Goal: Transaction & Acquisition: Purchase product/service

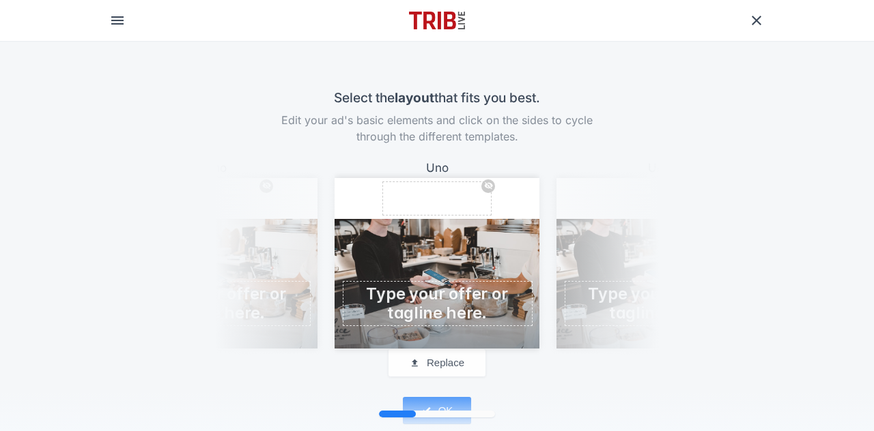
click at [574, 282] on div "Uno Replace logo enduricon contracting" at bounding box center [658, 253] width 239 height 190
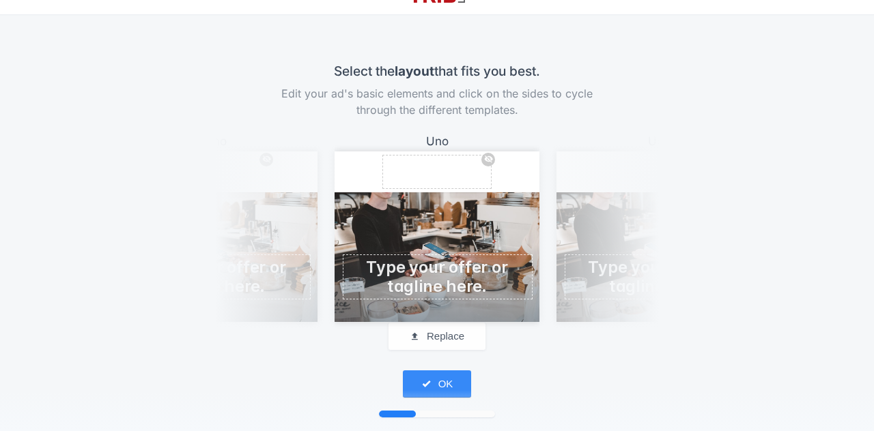
scroll to position [41, 0]
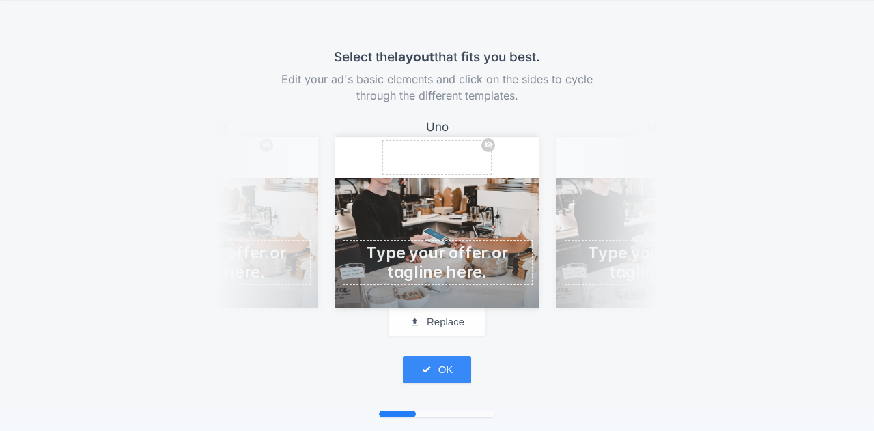
click at [407, 268] on span at bounding box center [437, 263] width 184 height 38
click at [446, 365] on button "OK" at bounding box center [437, 369] width 68 height 27
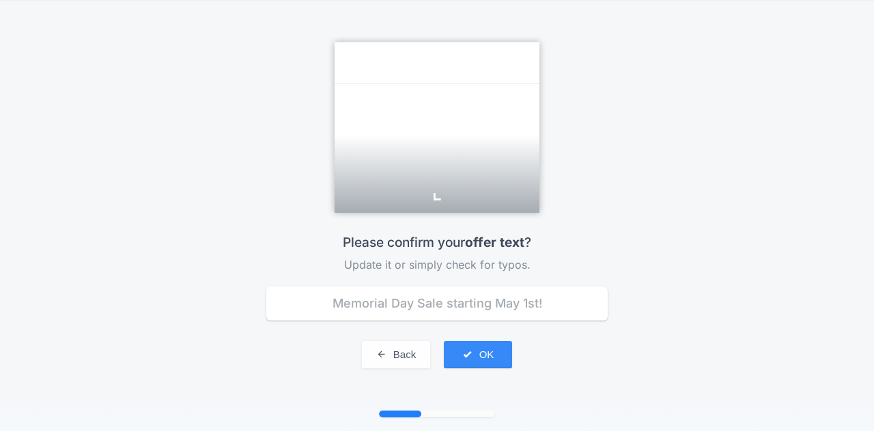
type input "concreter"
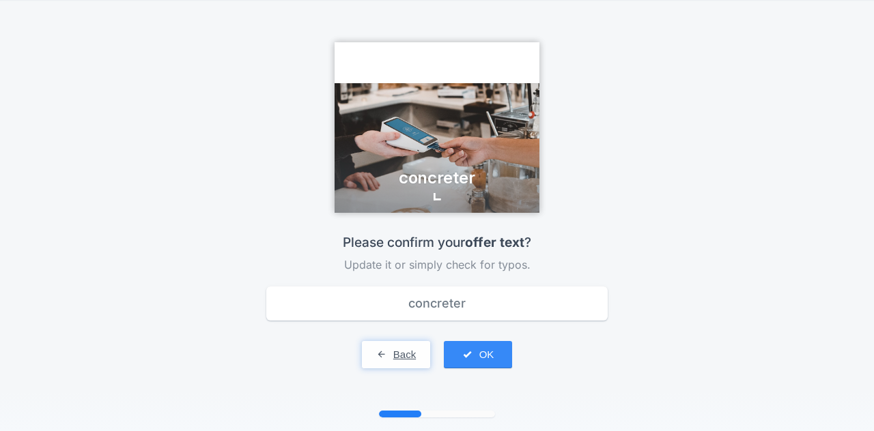
click at [407, 351] on button "Back" at bounding box center [396, 354] width 68 height 27
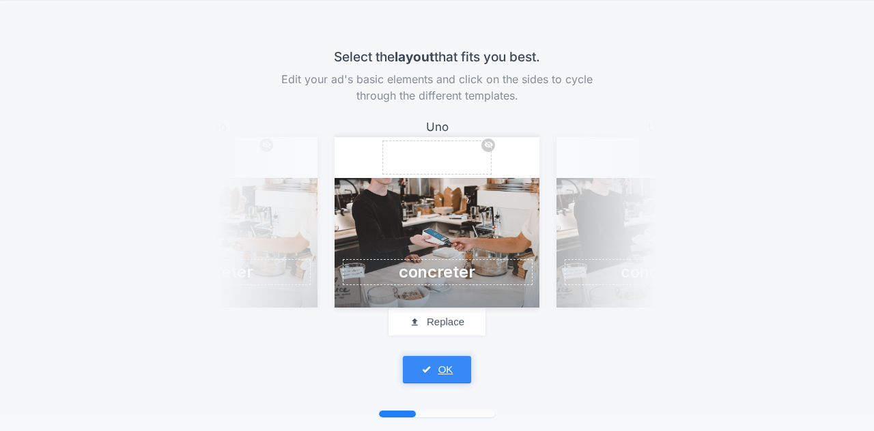
click at [445, 368] on button "OK" at bounding box center [437, 369] width 68 height 27
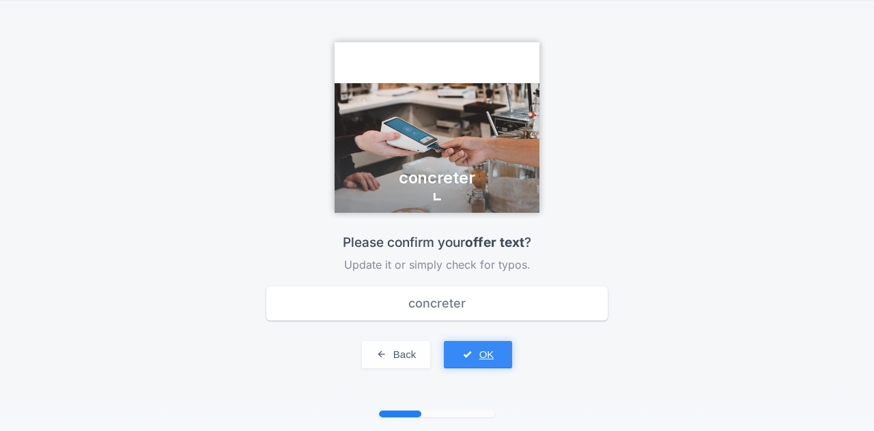
click at [463, 354] on span "submit" at bounding box center [467, 355] width 10 height 12
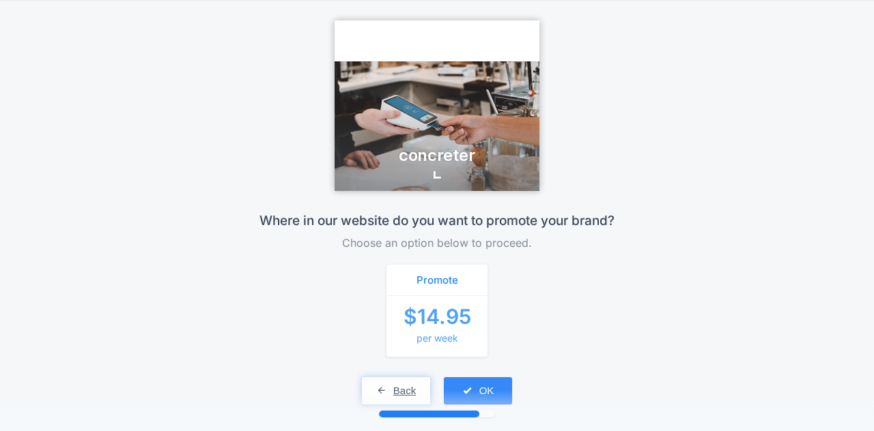
click at [417, 386] on button "Back" at bounding box center [396, 390] width 68 height 27
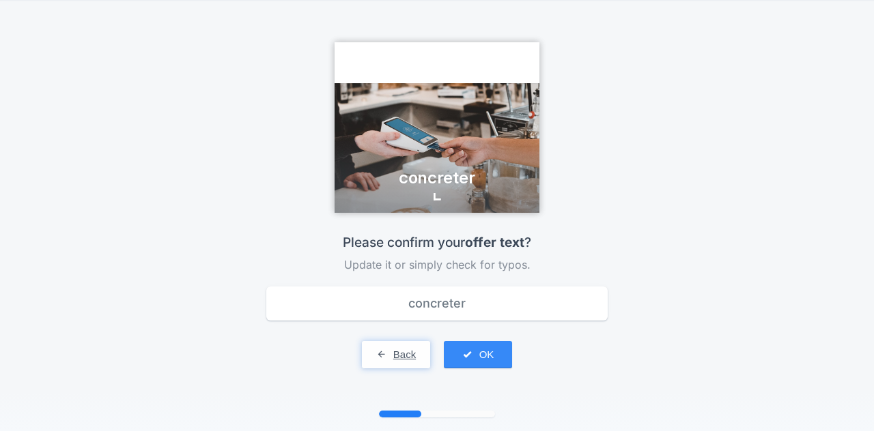
click at [399, 364] on button "Back" at bounding box center [396, 354] width 68 height 27
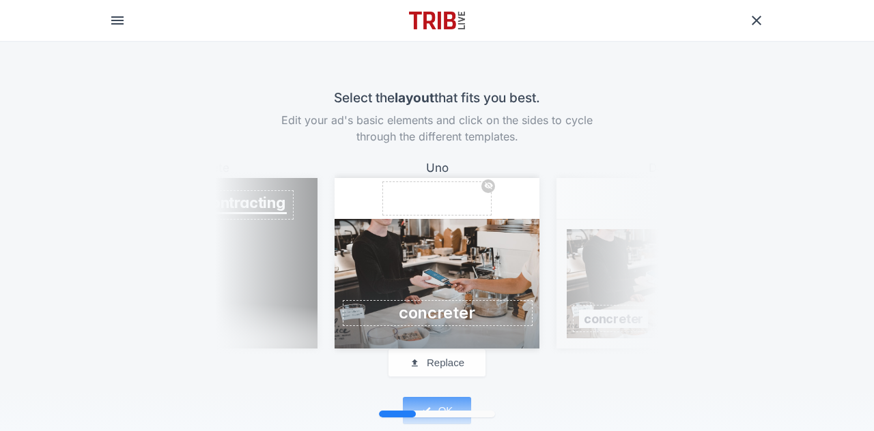
drag, startPoint x: 437, startPoint y: 345, endPoint x: 434, endPoint y: 372, distance: 26.8
click at [435, 371] on div "Select the layout that fits you best. Edit your ad's basic elements and click o…" at bounding box center [436, 257] width 437 height 336
click at [436, 362] on button "Replace" at bounding box center [436, 362] width 97 height 27
click at [429, 194] on button "Replace logo" at bounding box center [436, 199] width 109 height 34
click at [482, 181] on span "button" at bounding box center [488, 186] width 14 height 10
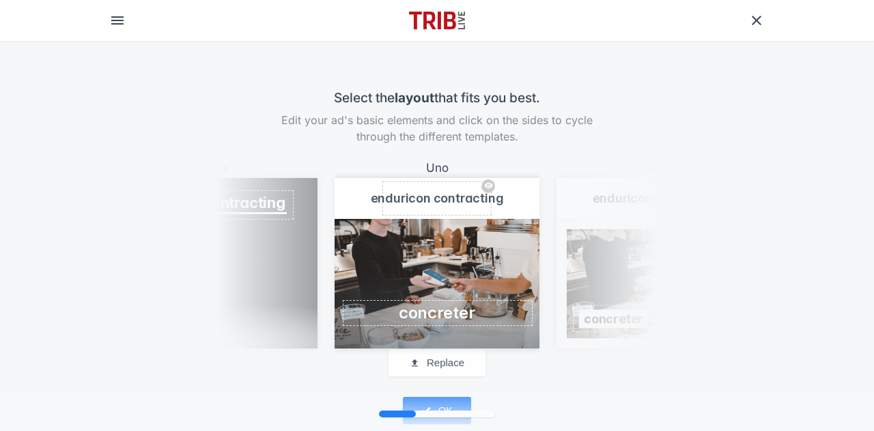
click at [485, 181] on span "button" at bounding box center [488, 186] width 14 height 10
click at [483, 181] on span "button" at bounding box center [488, 186] width 14 height 10
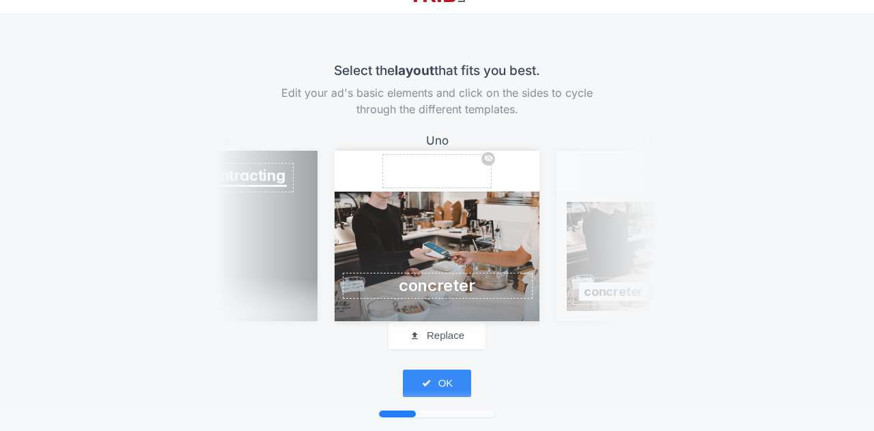
scroll to position [41, 0]
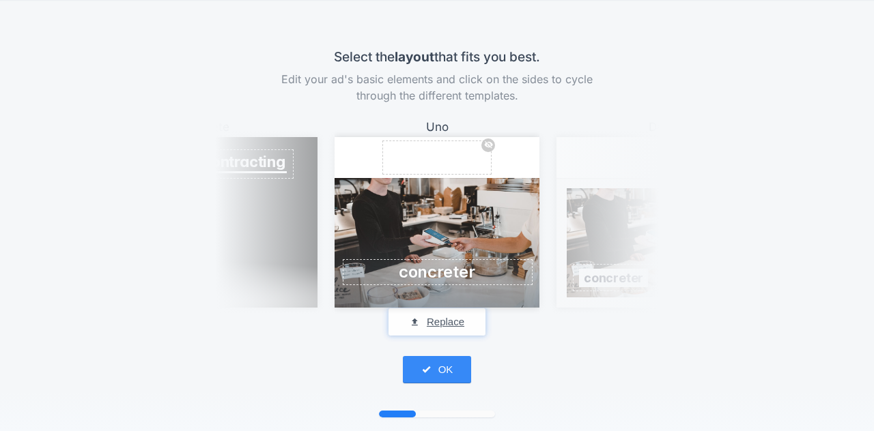
click at [452, 323] on button "Replace" at bounding box center [436, 321] width 97 height 27
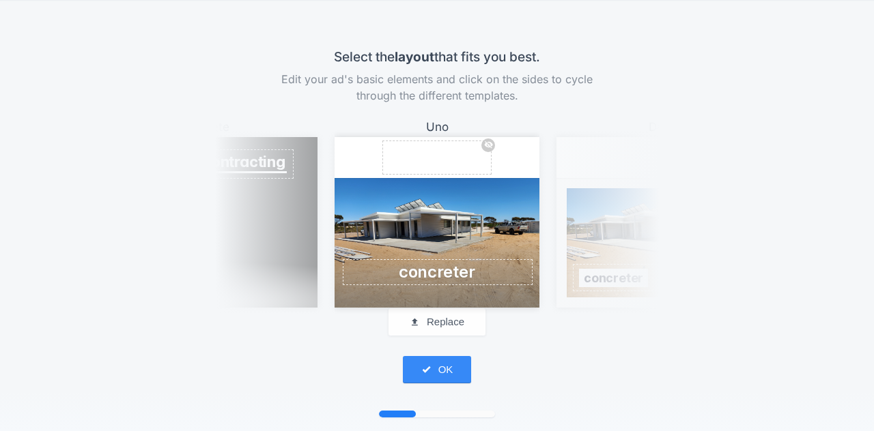
click at [482, 139] on button "button" at bounding box center [488, 146] width 14 height 14
click at [437, 152] on button "Replace logo" at bounding box center [436, 158] width 109 height 34
click at [414, 147] on button "Replace logo" at bounding box center [436, 158] width 109 height 34
click at [485, 143] on span "button" at bounding box center [488, 145] width 14 height 10
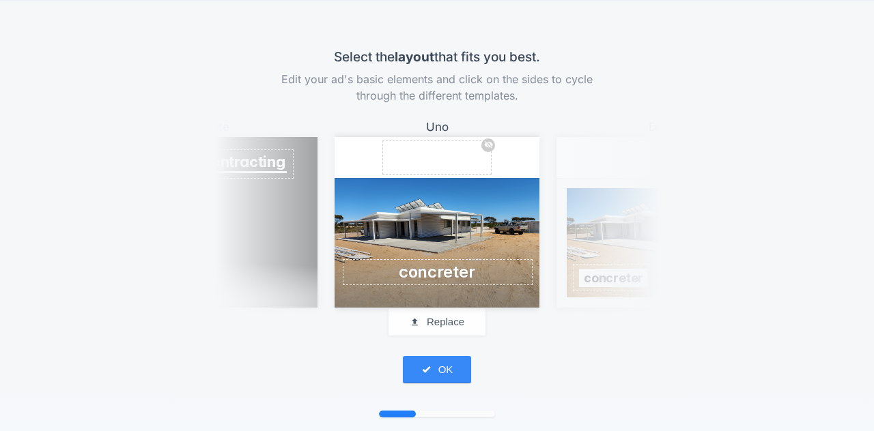
click at [485, 143] on span "button" at bounding box center [488, 145] width 14 height 10
click at [444, 371] on button "OK" at bounding box center [437, 369] width 68 height 27
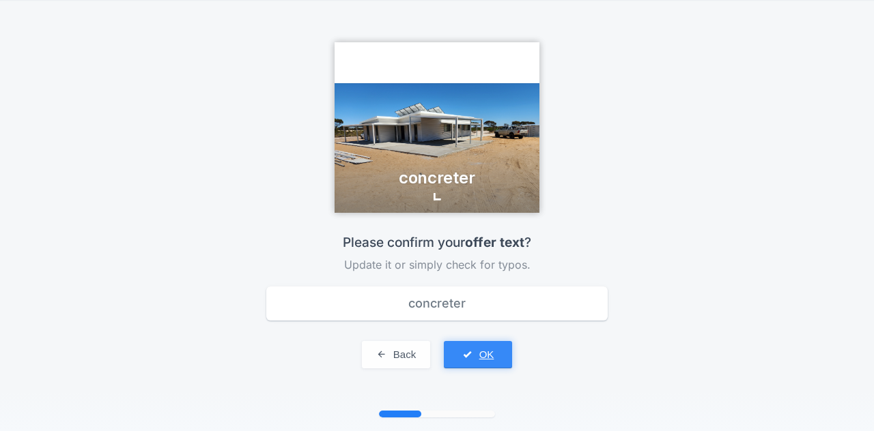
click at [487, 349] on button "OK" at bounding box center [478, 354] width 68 height 27
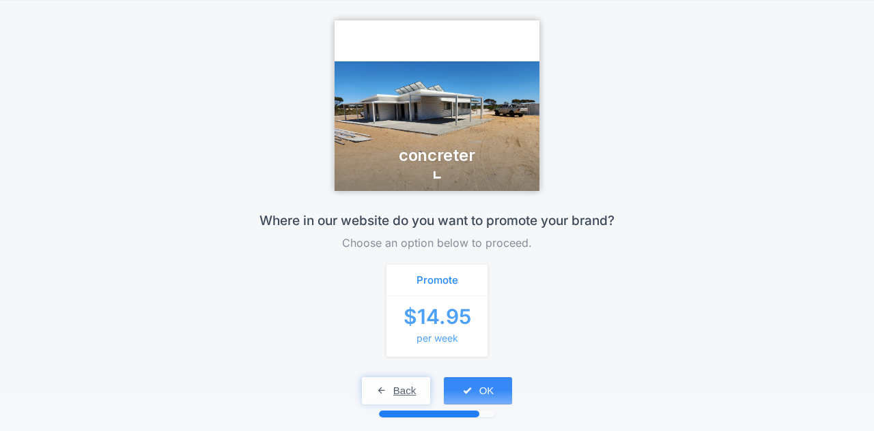
click at [389, 381] on button "Back" at bounding box center [396, 390] width 68 height 27
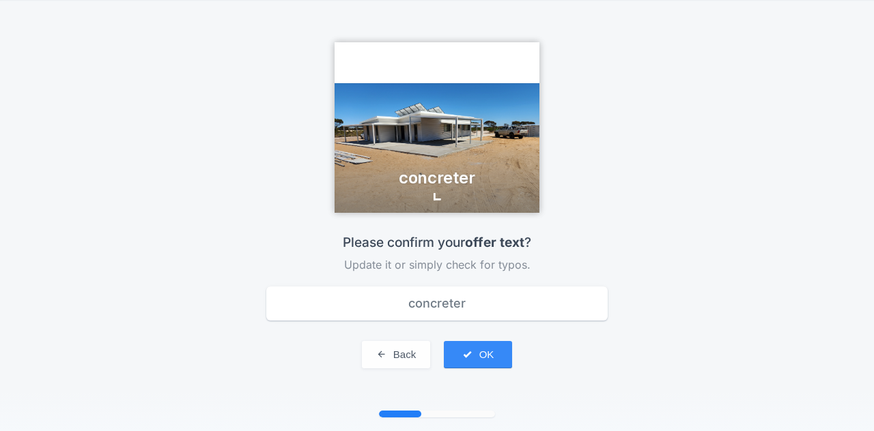
click at [389, 381] on div "Please confirm your offer text ? Update it or simply check for typos. concreter…" at bounding box center [436, 301] width 437 height 176
click at [388, 347] on button "Back" at bounding box center [396, 354] width 68 height 27
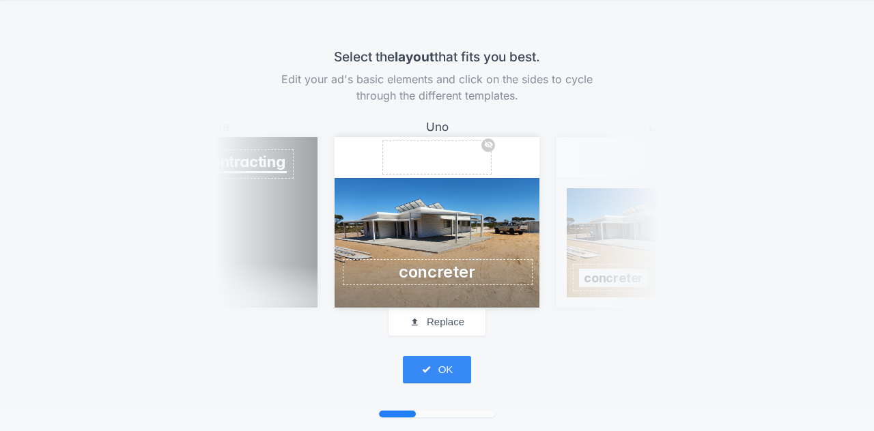
click at [482, 143] on span "button" at bounding box center [488, 145] width 14 height 10
click at [439, 360] on button "OK" at bounding box center [437, 369] width 68 height 27
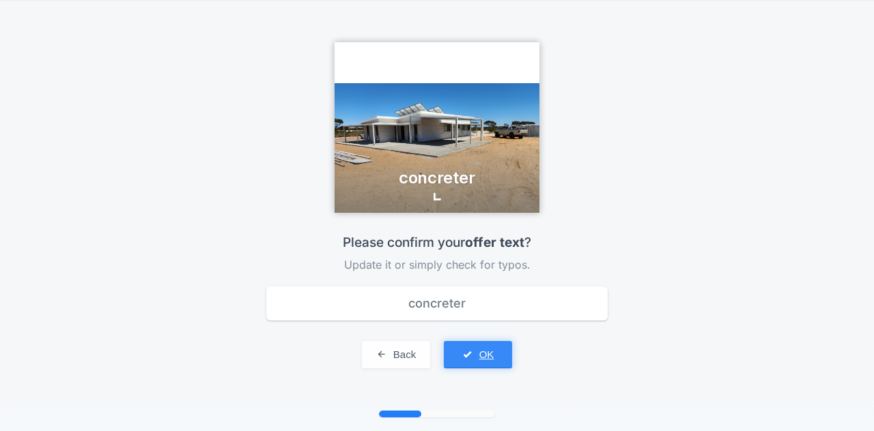
click at [481, 351] on button "OK" at bounding box center [478, 354] width 68 height 27
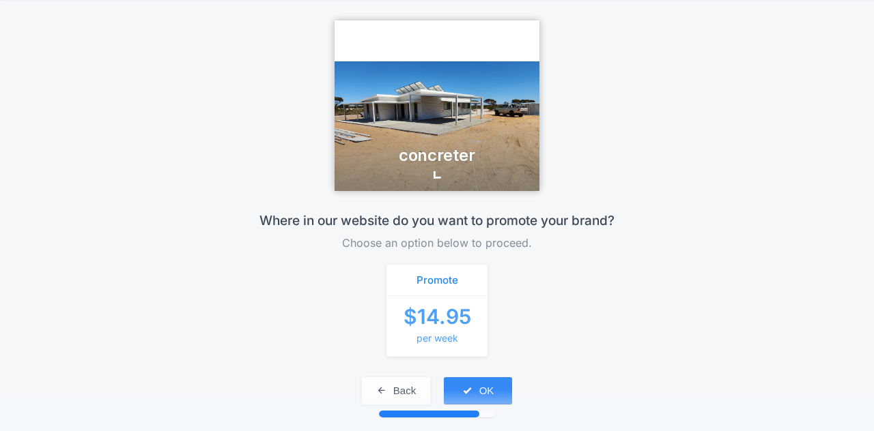
click at [431, 174] on div at bounding box center [433, 173] width 5 height 5
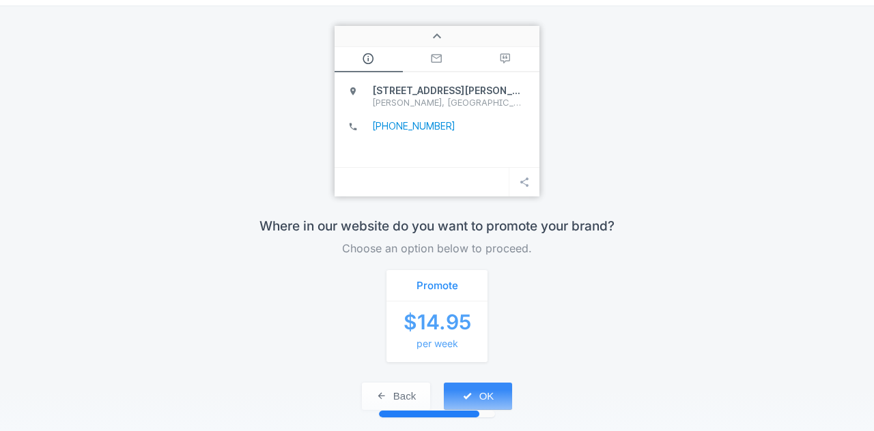
scroll to position [55, 0]
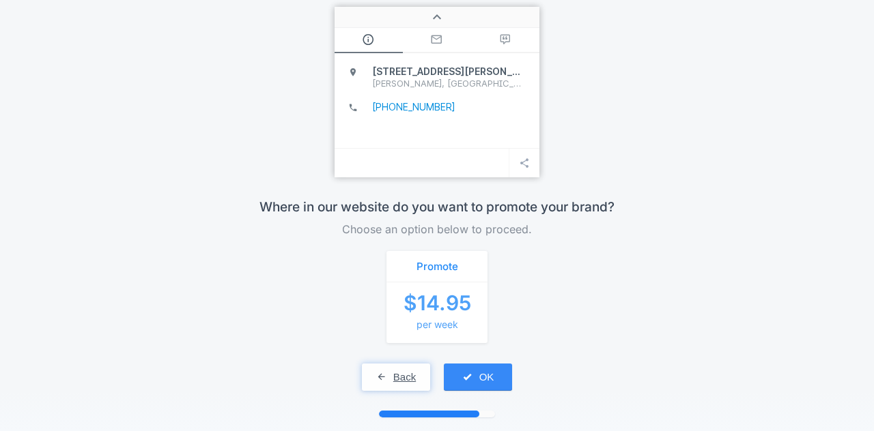
click at [410, 371] on button "Back" at bounding box center [396, 377] width 68 height 27
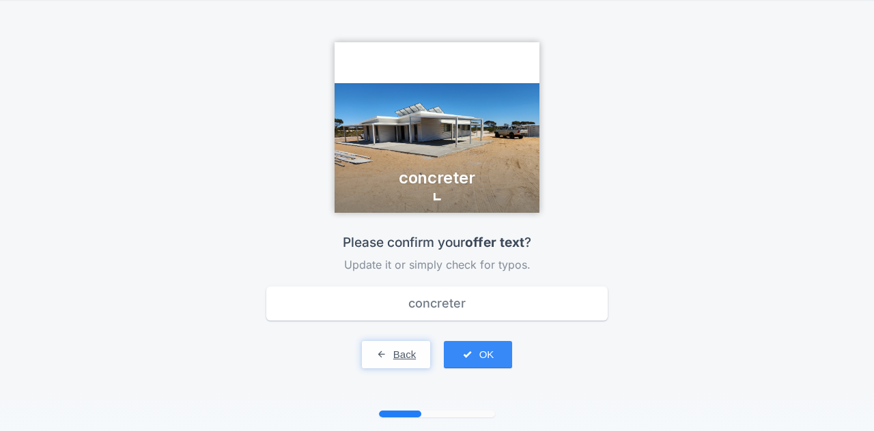
click at [392, 360] on button "Back" at bounding box center [396, 354] width 68 height 27
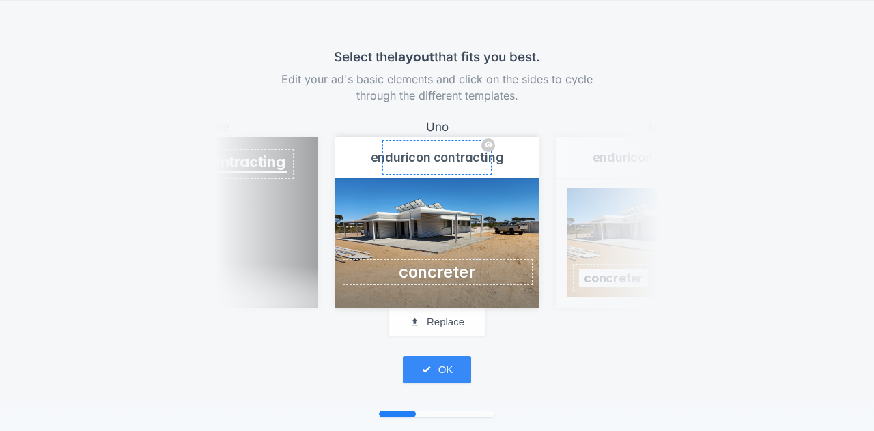
click at [446, 153] on button "Replace logo" at bounding box center [436, 158] width 109 height 34
click at [435, 364] on button "OK" at bounding box center [437, 369] width 68 height 27
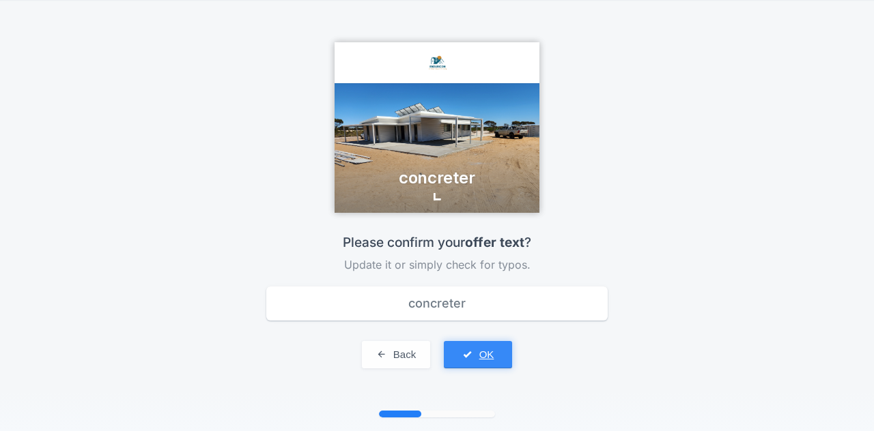
click at [467, 342] on button "OK" at bounding box center [478, 354] width 68 height 27
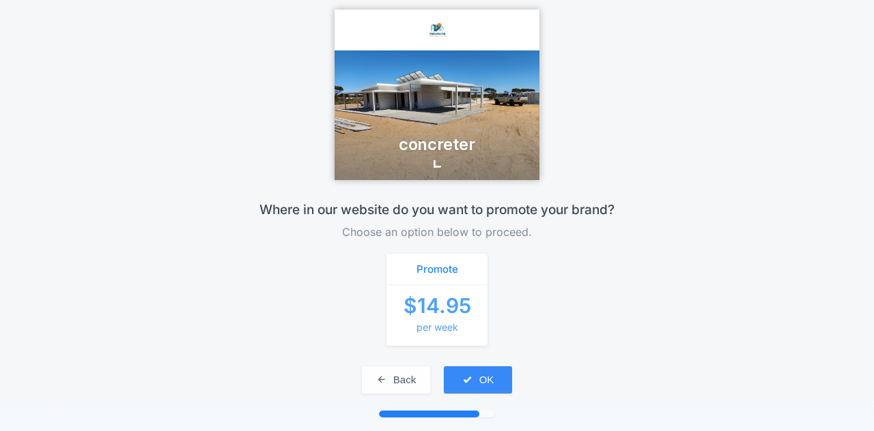
scroll to position [55, 0]
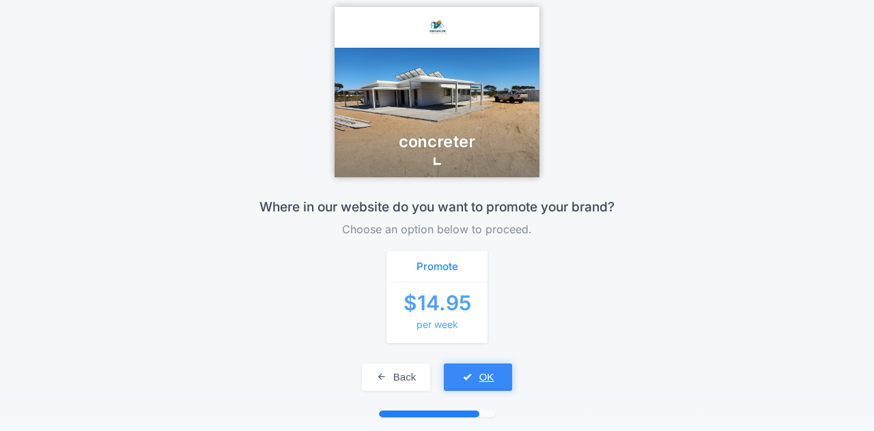
click at [485, 376] on button "OK" at bounding box center [478, 377] width 68 height 27
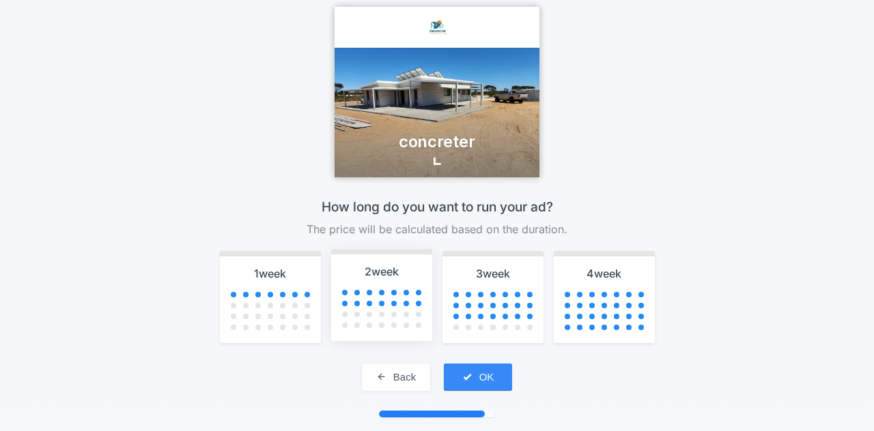
click at [382, 294] on div at bounding box center [381, 292] width 101 height 11
click at [489, 375] on button "OK" at bounding box center [478, 377] width 68 height 27
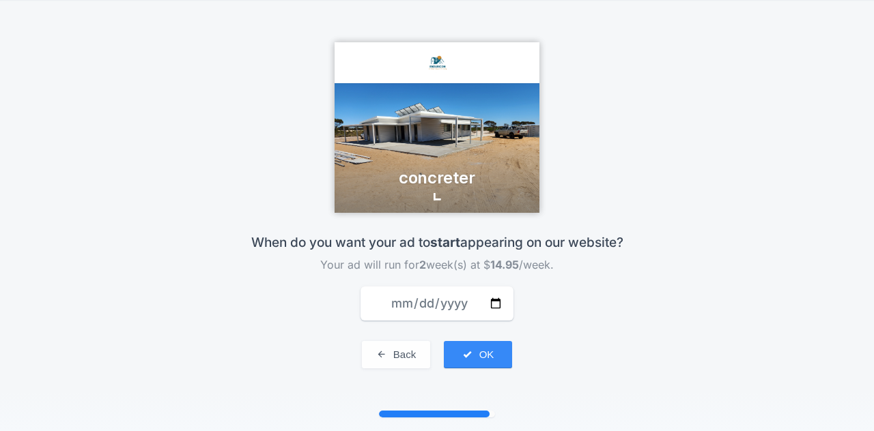
click at [493, 302] on input "date" at bounding box center [436, 304] width 153 height 34
type input "2025-08-12"
click at [400, 351] on button "Back" at bounding box center [396, 354] width 68 height 27
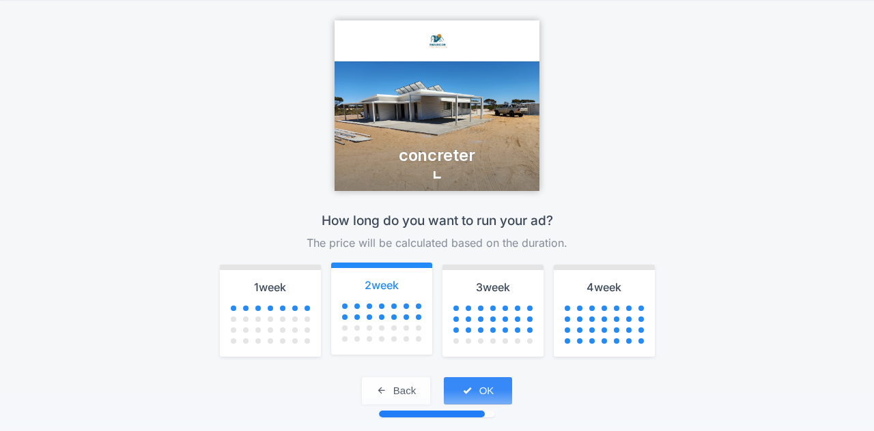
click at [401, 351] on span at bounding box center [381, 326] width 101 height 57
click at [416, 388] on button "Back" at bounding box center [396, 390] width 68 height 27
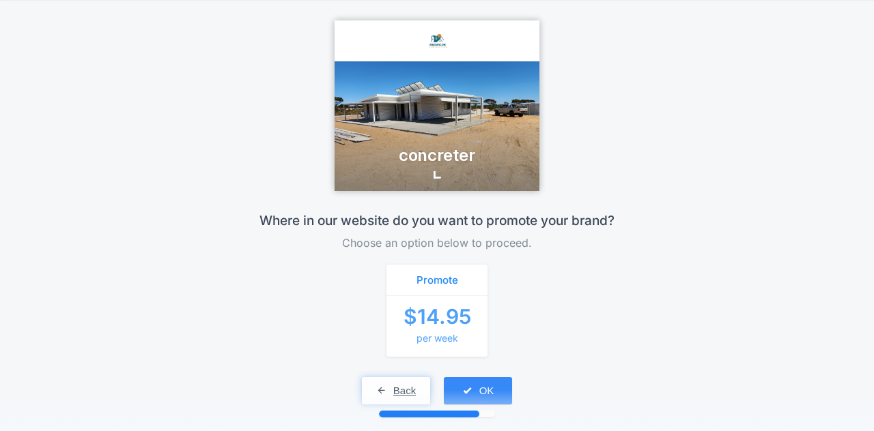
click at [416, 388] on button "Back" at bounding box center [396, 390] width 68 height 27
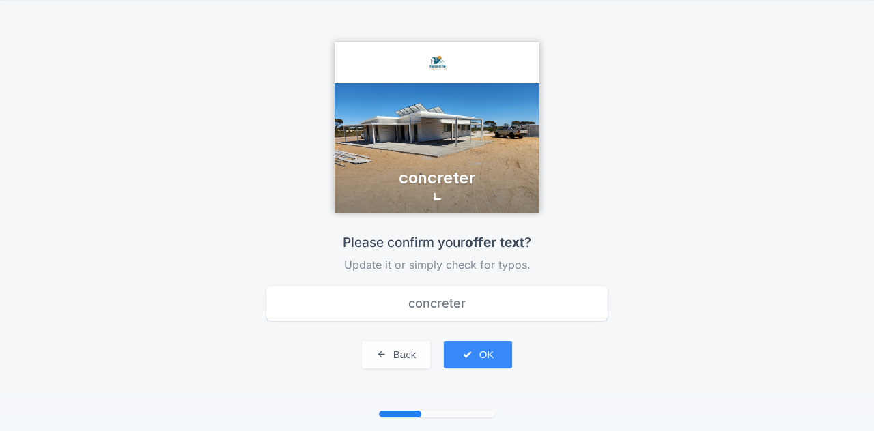
click at [416, 388] on div "Please confirm your offer text ? Update it or simply check for typos. concreter…" at bounding box center [436, 301] width 437 height 176
click at [396, 358] on button "Back" at bounding box center [396, 354] width 68 height 27
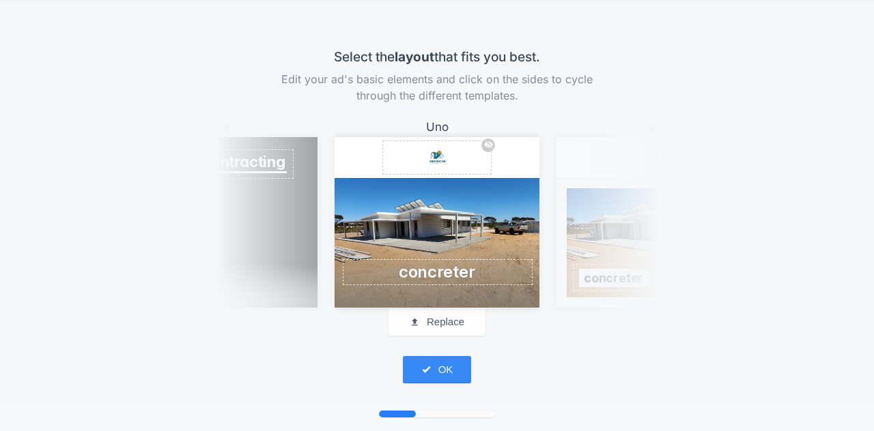
click at [390, 274] on div "concreter" at bounding box center [436, 278] width 205 height 59
click at [500, 272] on div "local concreter" at bounding box center [436, 278] width 205 height 59
click at [492, 272] on div "local concreter" at bounding box center [436, 278] width 205 height 59
click at [500, 274] on div "local concreter" at bounding box center [436, 278] width 205 height 59
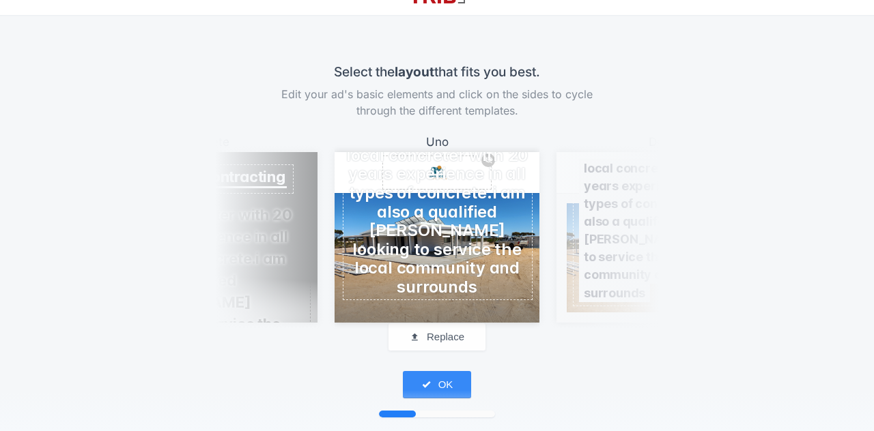
scroll to position [41, 0]
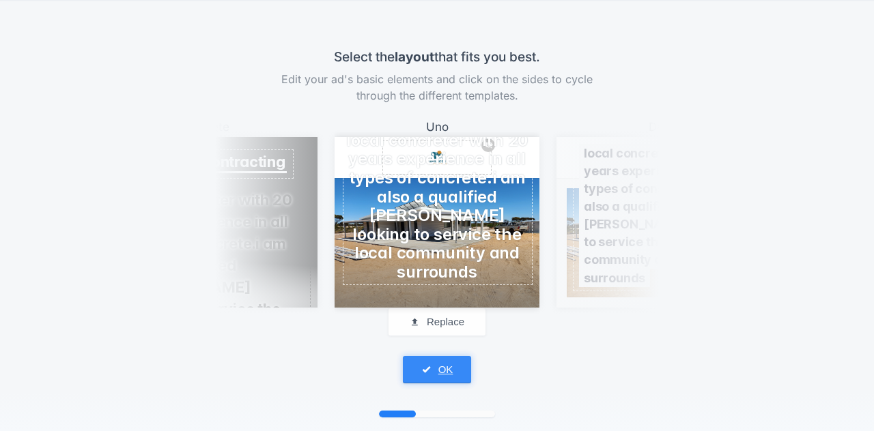
click at [444, 372] on button "OK" at bounding box center [437, 369] width 68 height 27
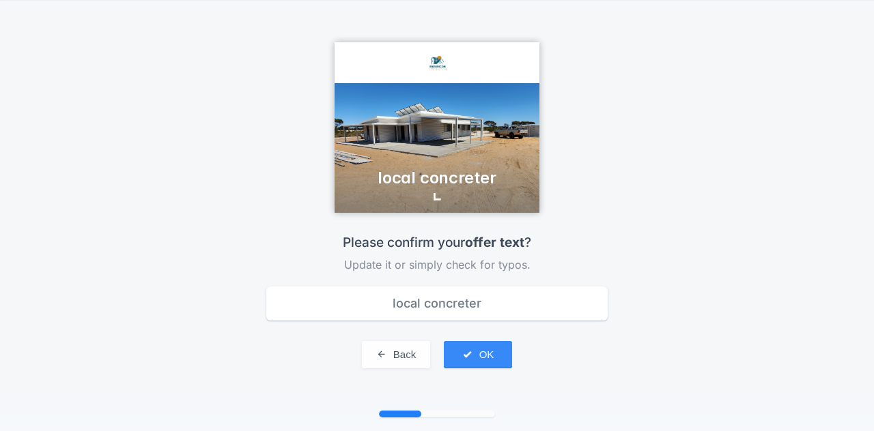
type input "local concreter with 20 years experience in all types of concrete.i am also a q…"
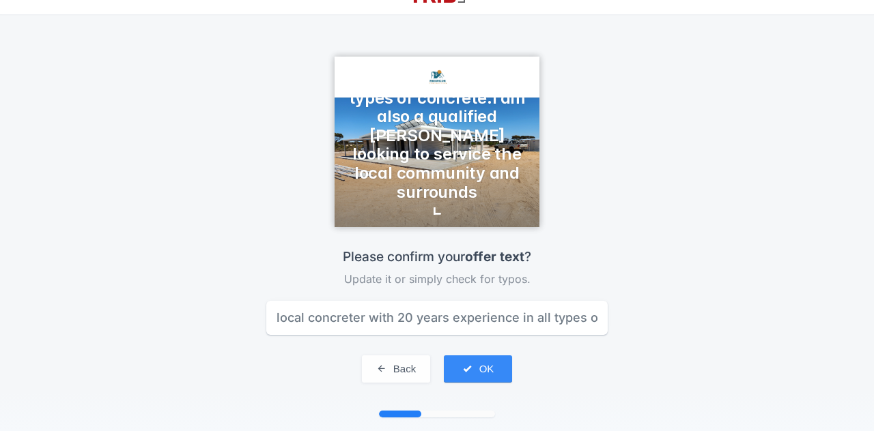
scroll to position [41, 0]
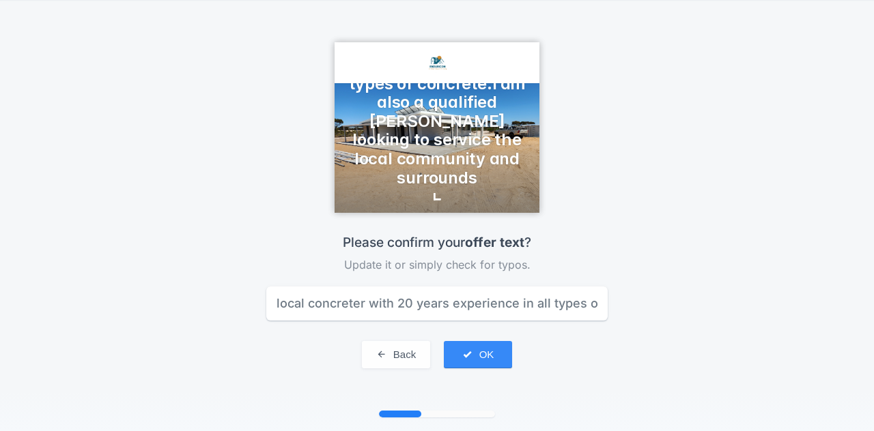
click at [594, 308] on input "local concreter with 20 years experience in all types of concrete.i am also a q…" at bounding box center [436, 304] width 341 height 34
click at [545, 300] on input "local concreter with 20 years experience in all types of concrete.i am also a q…" at bounding box center [436, 304] width 341 height 34
click at [485, 349] on button "OK" at bounding box center [478, 354] width 68 height 27
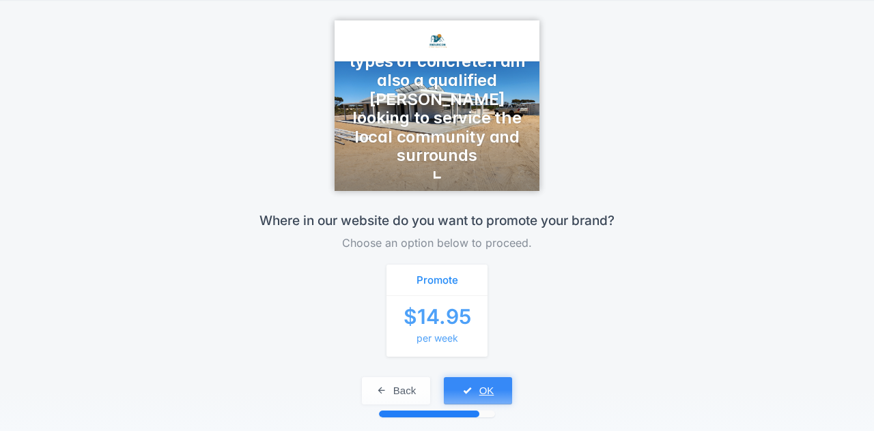
click at [483, 389] on button "OK" at bounding box center [478, 390] width 68 height 27
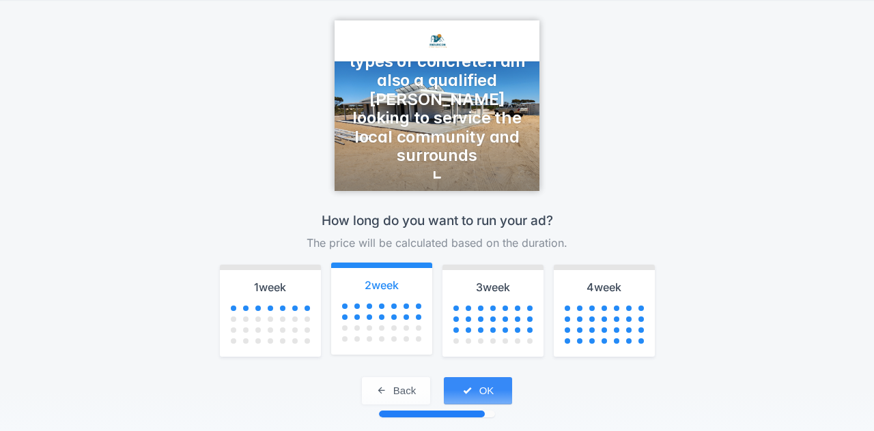
click at [395, 305] on div at bounding box center [381, 306] width 101 height 11
click at [475, 394] on button "OK" at bounding box center [478, 390] width 68 height 27
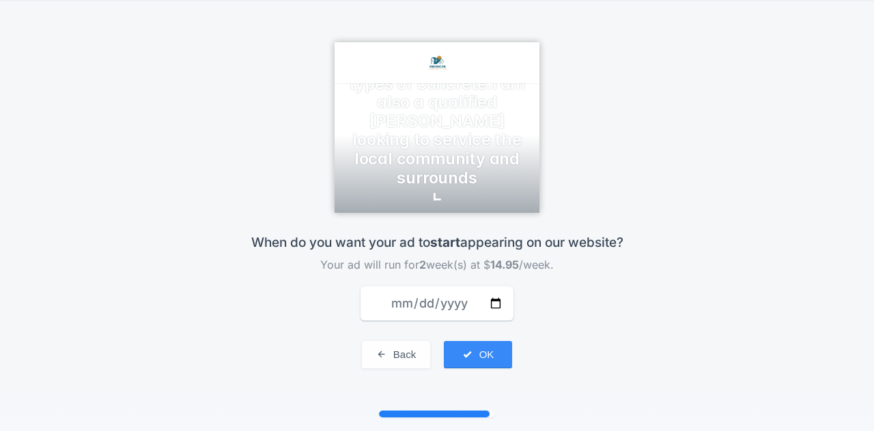
click at [493, 306] on input "date" at bounding box center [436, 304] width 153 height 34
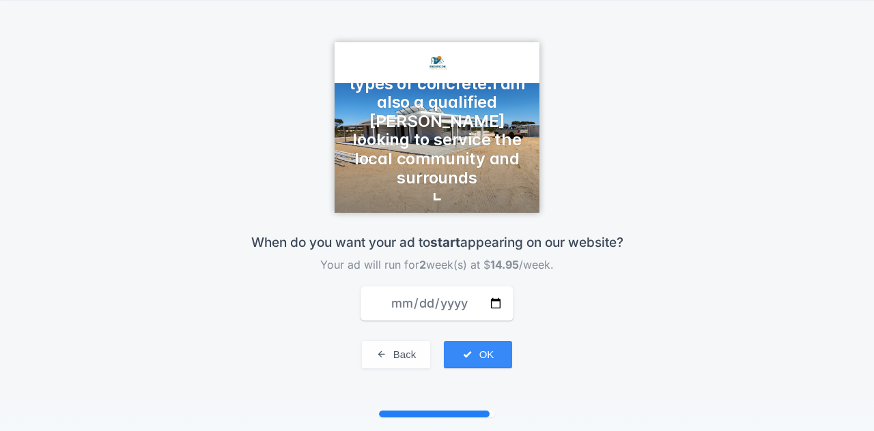
type input "2025-08-12"
click at [481, 351] on button "OK" at bounding box center [478, 354] width 68 height 27
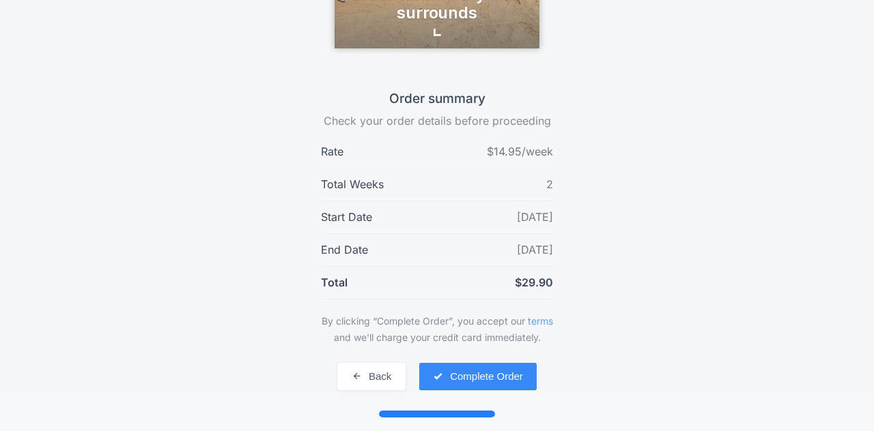
scroll to position [199, 0]
click at [476, 365] on button "Complete Order" at bounding box center [477, 376] width 117 height 27
click at [472, 366] on button "Complete Order" at bounding box center [477, 376] width 117 height 27
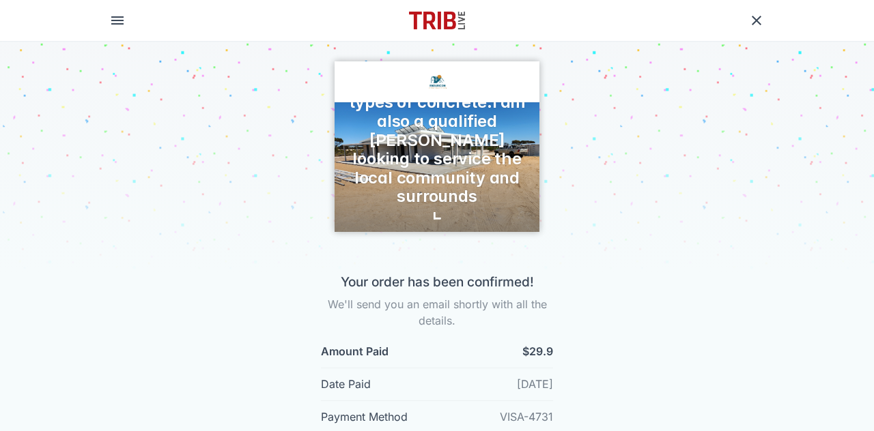
click at [751, 16] on link at bounding box center [756, 20] width 16 height 17
